Goal: Find specific page/section: Find specific page/section

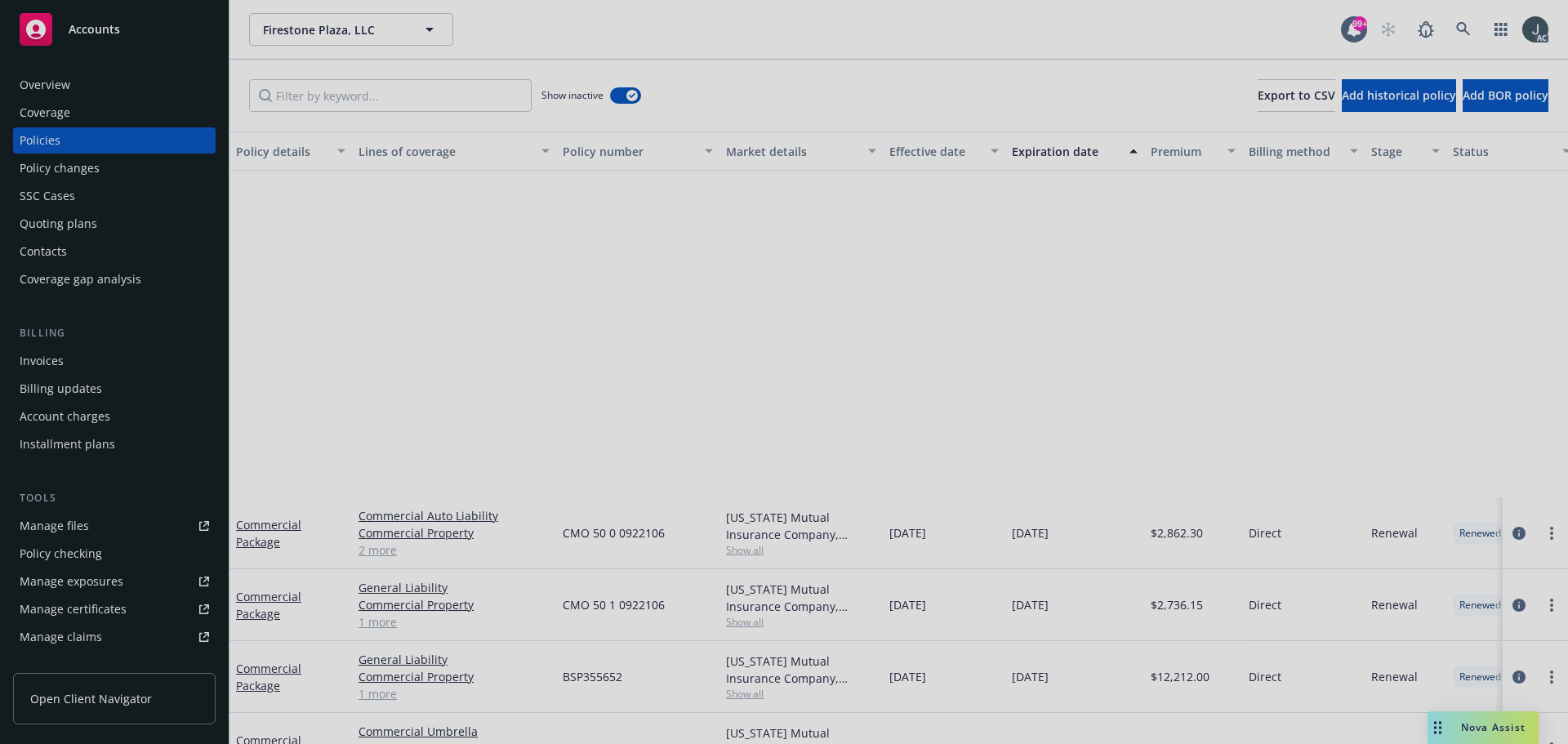
scroll to position [410, 0]
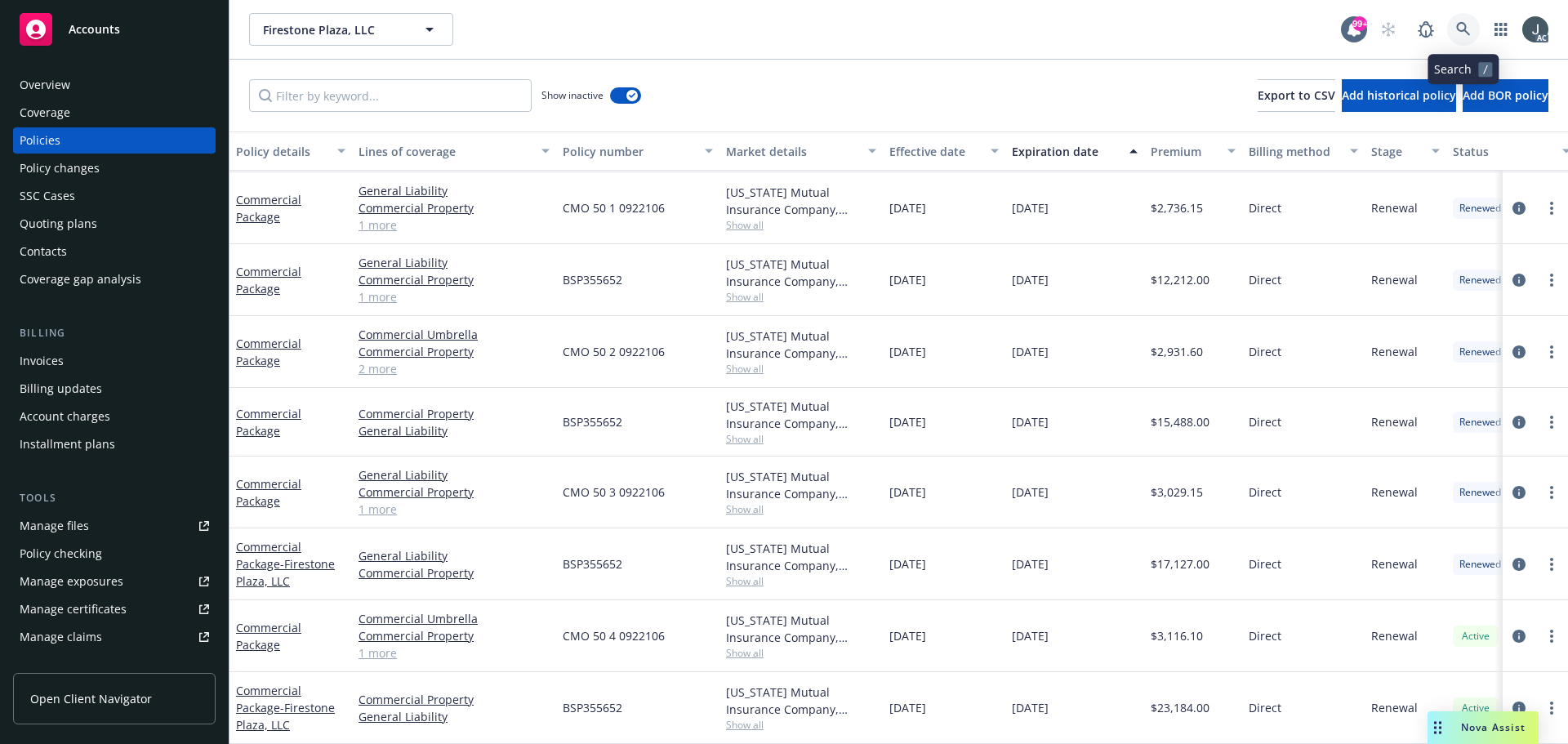
click at [1456, 30] on icon at bounding box center [1462, 29] width 15 height 15
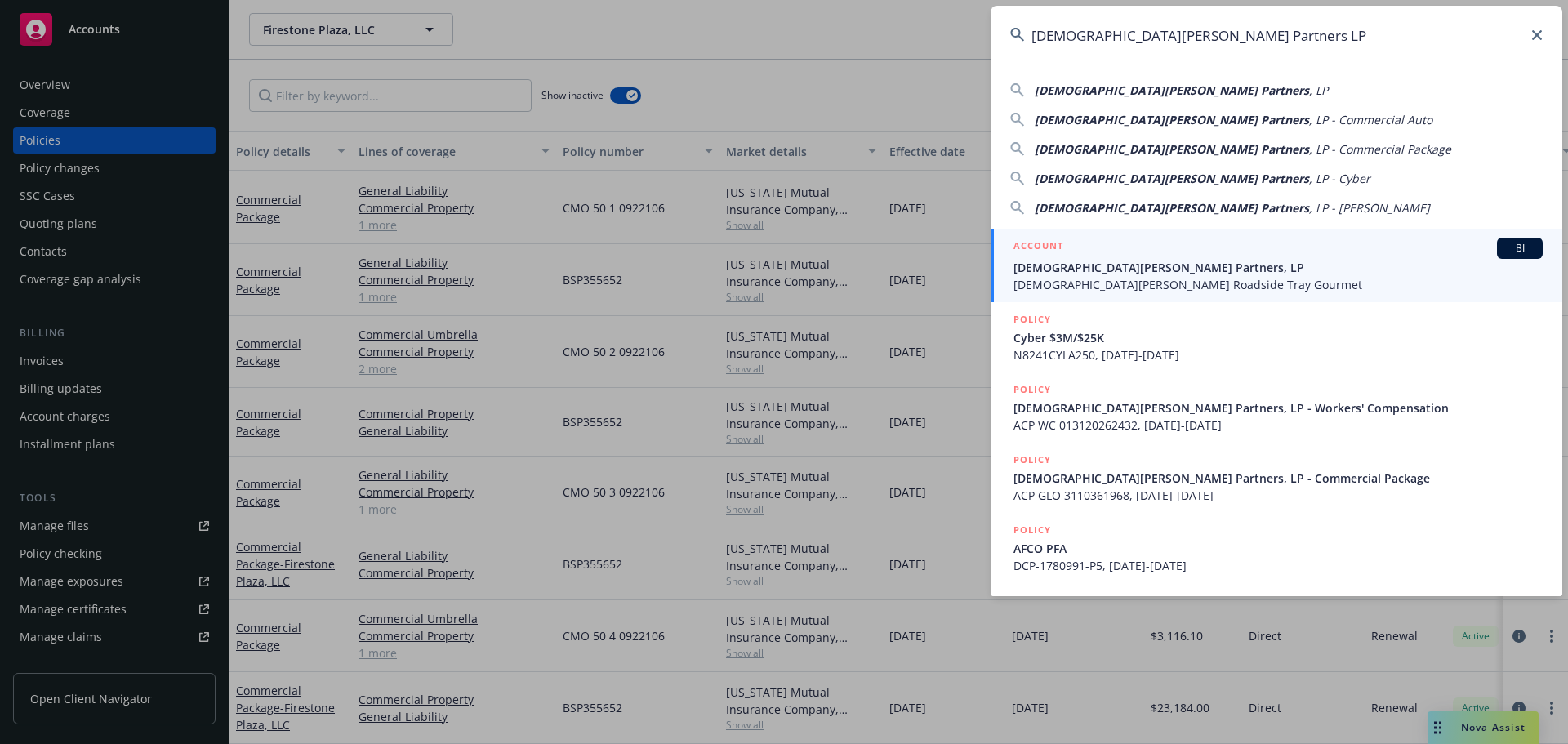
type input "[DEMOGRAPHIC_DATA][PERSON_NAME] Partners LP"
click at [1106, 260] on span "[DEMOGRAPHIC_DATA][PERSON_NAME] Partners, LP" at bounding box center [1278, 267] width 529 height 17
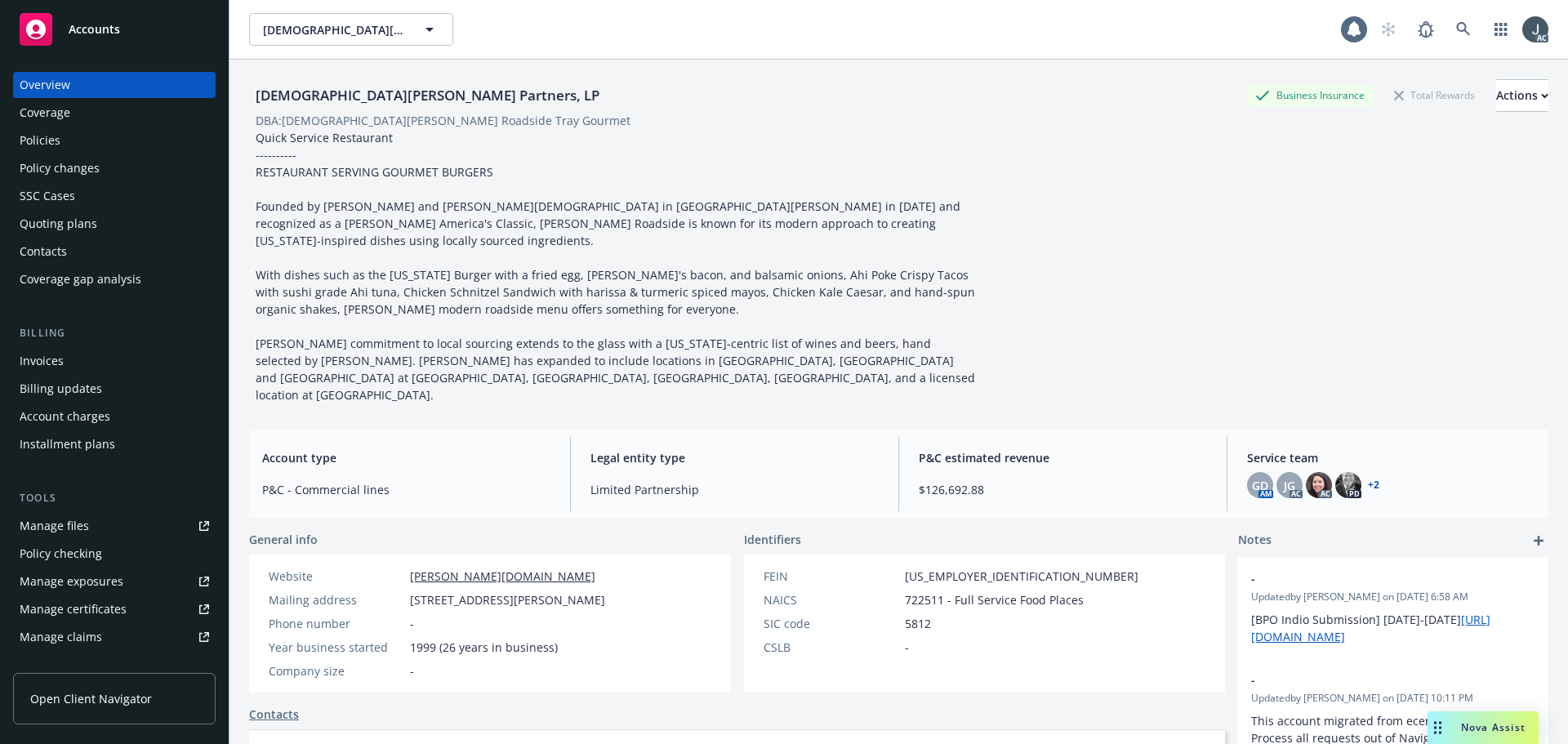
click at [62, 139] on div "Policies" at bounding box center [113, 141] width 189 height 26
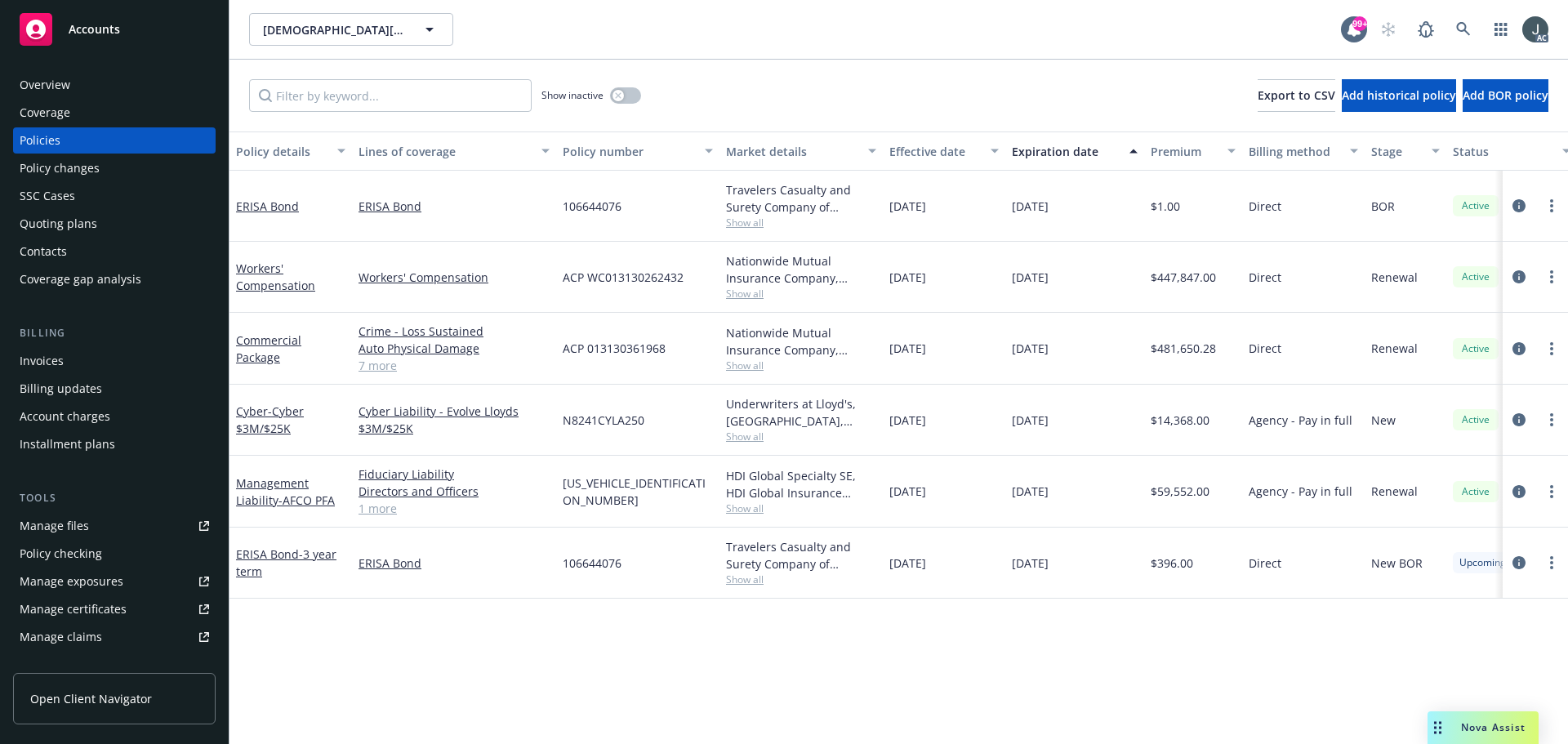
drag, startPoint x: 1013, startPoint y: 281, endPoint x: 1089, endPoint y: 281, distance: 76.0
click at [1089, 281] on div "Workers' Compensation Workers' Compensation ACP WC013130262432 Nationwide Mutua…" at bounding box center [1017, 277] width 1576 height 71
